Goal: Task Accomplishment & Management: Use online tool/utility

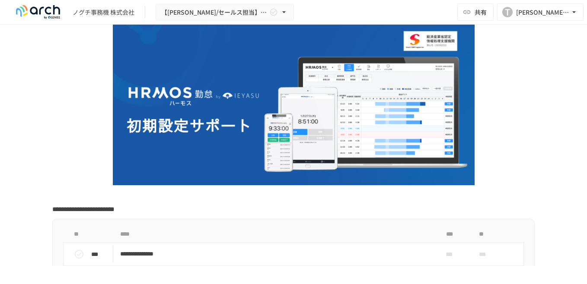
type input "**********"
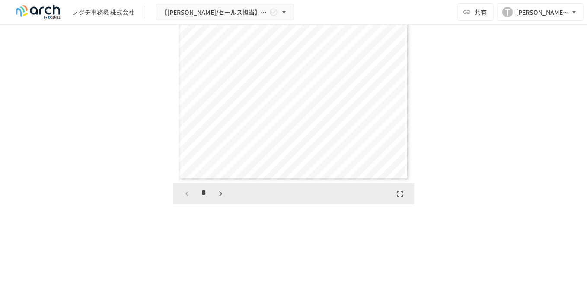
scroll to position [3295, 0]
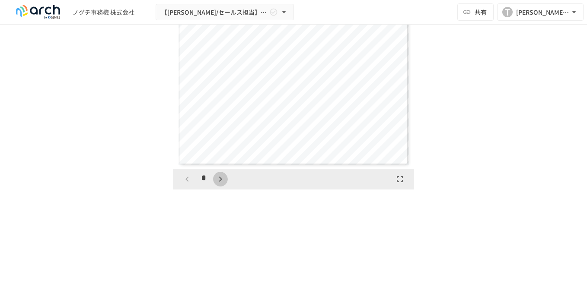
click at [219, 182] on icon "button" at bounding box center [220, 179] width 3 height 5
click at [219, 184] on icon "button" at bounding box center [220, 179] width 10 height 10
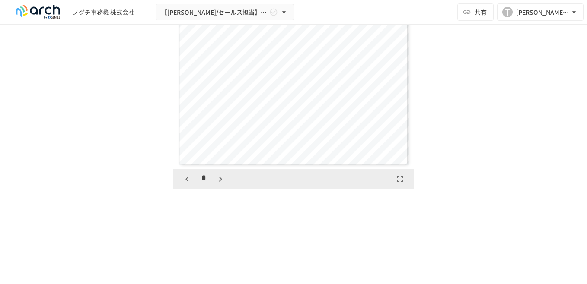
click at [219, 184] on icon "button" at bounding box center [220, 179] width 10 height 10
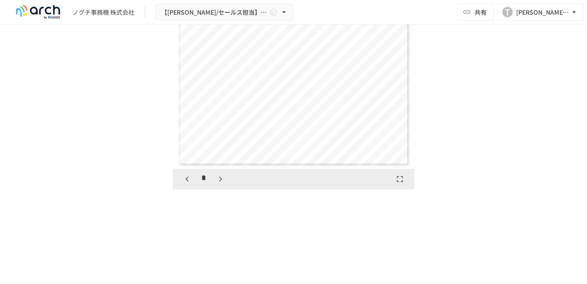
click at [219, 184] on icon "button" at bounding box center [220, 179] width 10 height 10
click at [219, 184] on icon "button" at bounding box center [224, 179] width 10 height 10
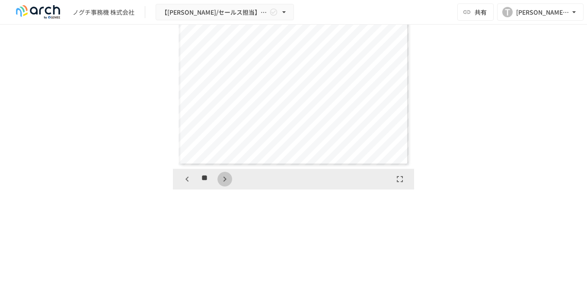
click at [219, 184] on icon "button" at bounding box center [224, 179] width 10 height 10
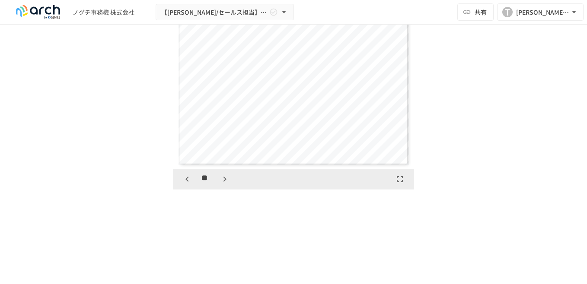
click at [219, 184] on icon "button" at bounding box center [224, 179] width 10 height 10
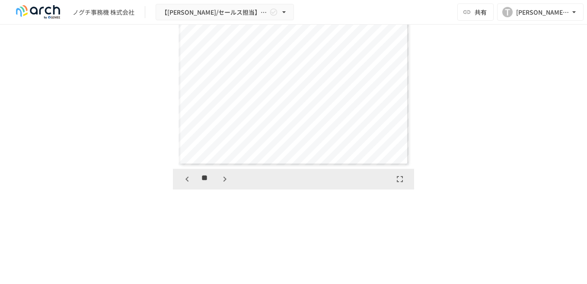
scroll to position [3159, 0]
click at [219, 184] on icon "button" at bounding box center [224, 179] width 10 height 10
click at [223, 182] on icon "button" at bounding box center [224, 179] width 3 height 5
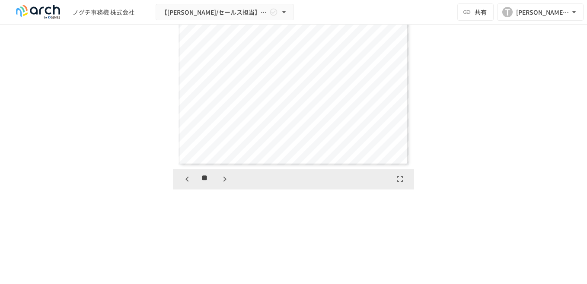
scroll to position [3658, 0]
click at [222, 184] on icon "button" at bounding box center [224, 179] width 10 height 10
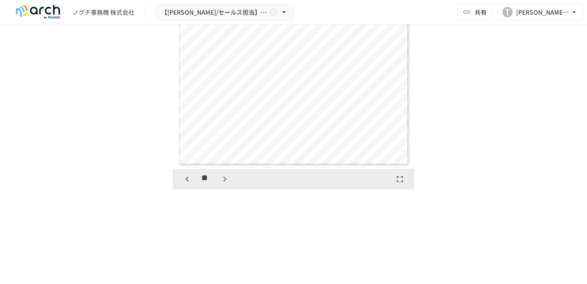
click at [222, 184] on icon "button" at bounding box center [224, 179] width 10 height 10
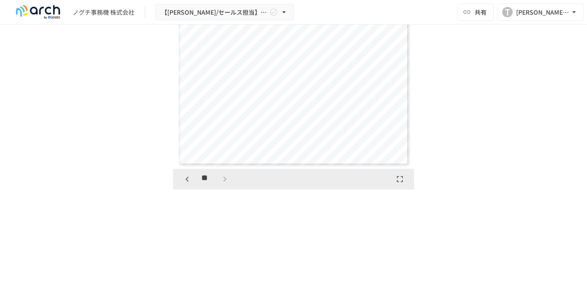
click at [222, 187] on div "**" at bounding box center [206, 179] width 52 height 15
click at [441, 113] on div "**********" at bounding box center [293, 96] width 482 height 187
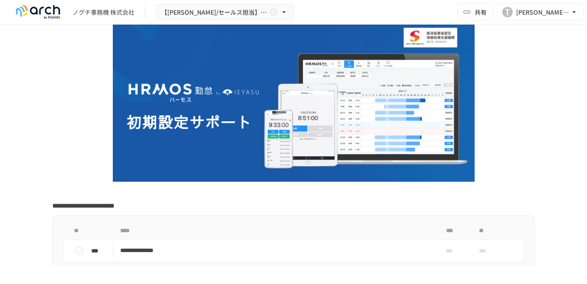
scroll to position [0, 0]
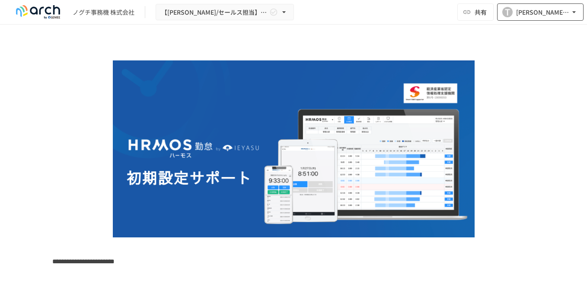
click at [576, 14] on icon "button" at bounding box center [573, 12] width 9 height 9
click at [576, 14] on div at bounding box center [293, 142] width 587 height 284
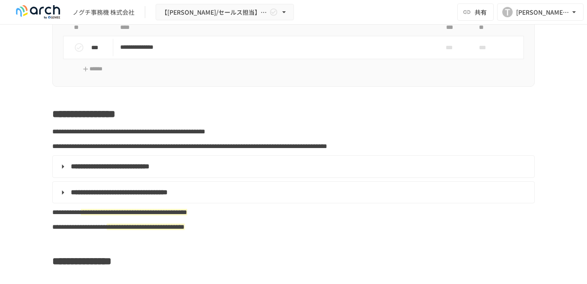
scroll to position [173, 0]
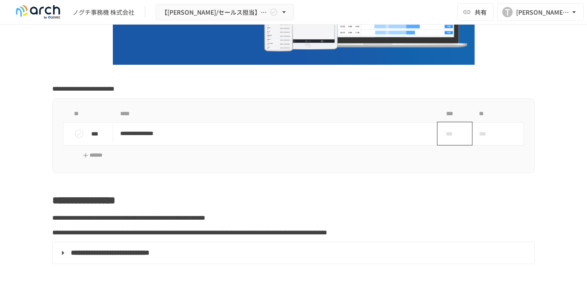
click at [458, 136] on span "***" at bounding box center [450, 134] width 25 height 10
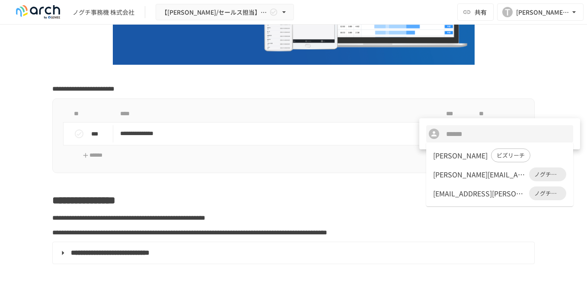
click at [384, 193] on div at bounding box center [293, 142] width 587 height 284
